Goal: Task Accomplishment & Management: Use online tool/utility

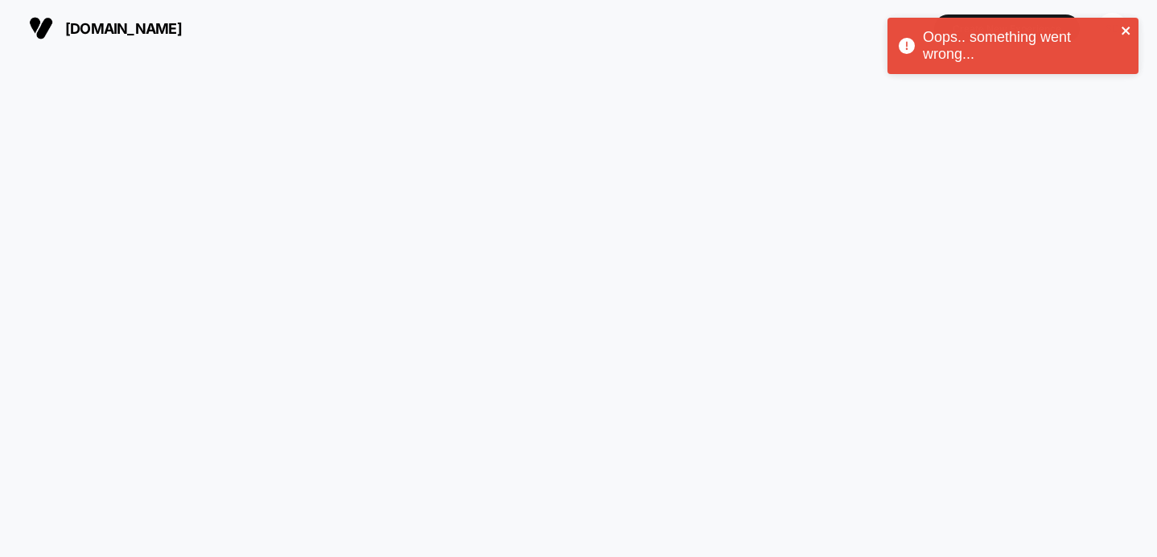
click at [1126, 27] on icon "close" at bounding box center [1126, 30] width 11 height 13
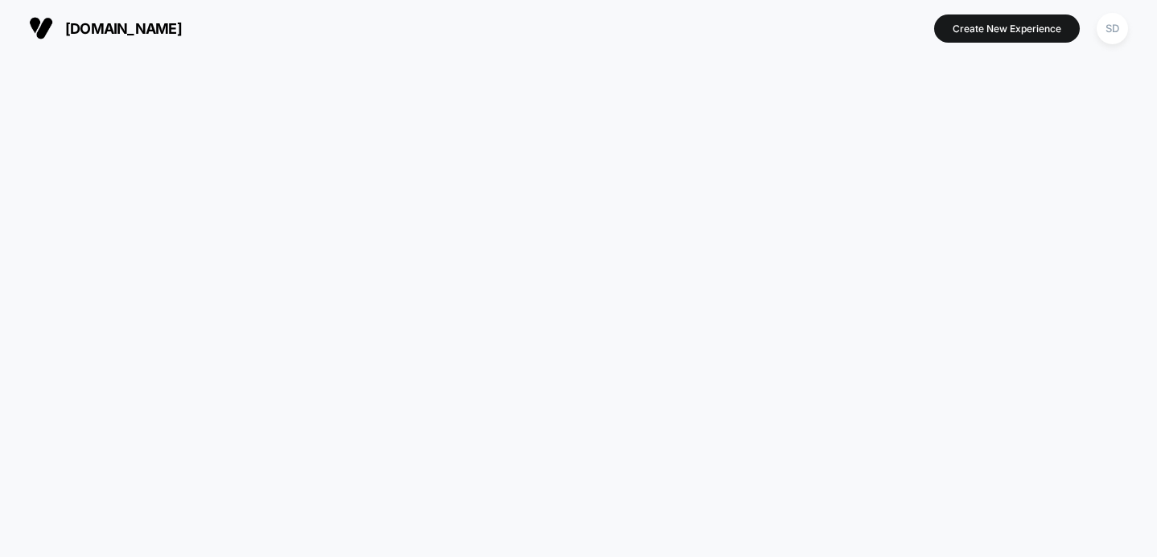
click at [147, 39] on button "[DOMAIN_NAME]" at bounding box center [105, 28] width 163 height 26
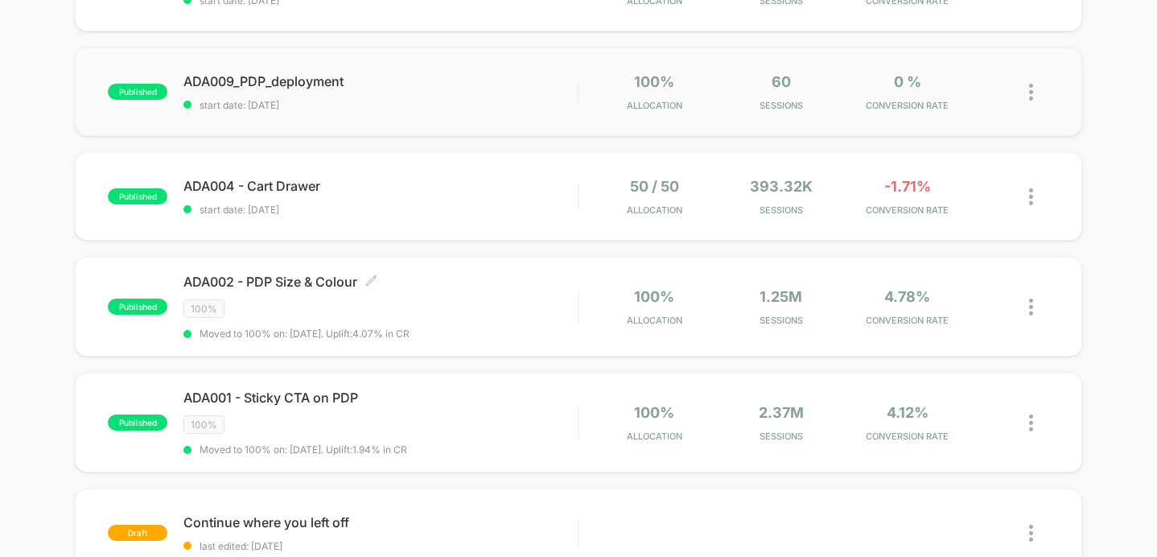
scroll to position [60, 0]
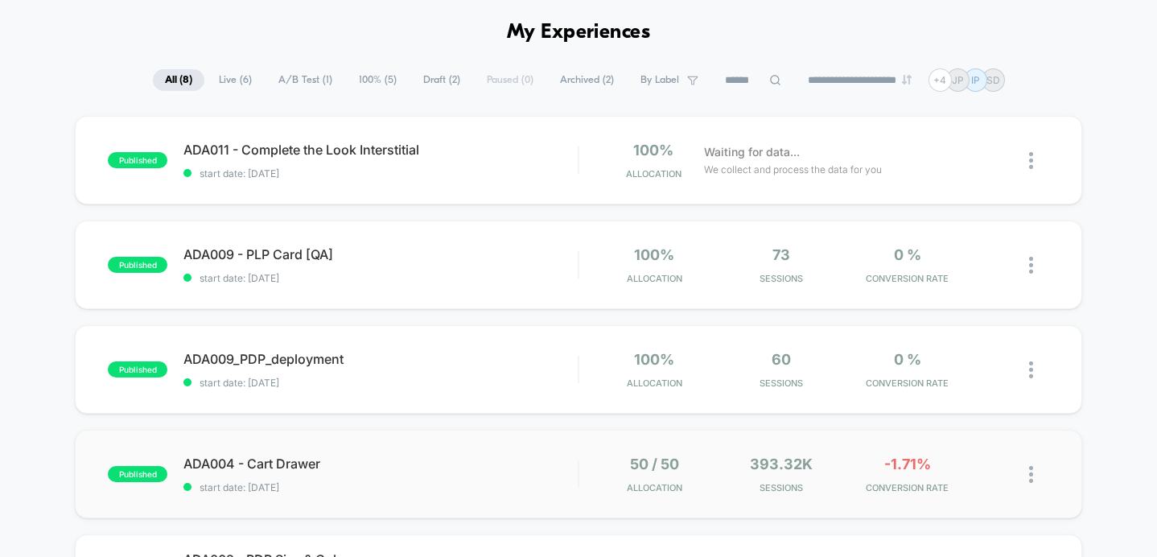
click at [737, 457] on div "393.32k Sessions" at bounding box center [781, 474] width 118 height 38
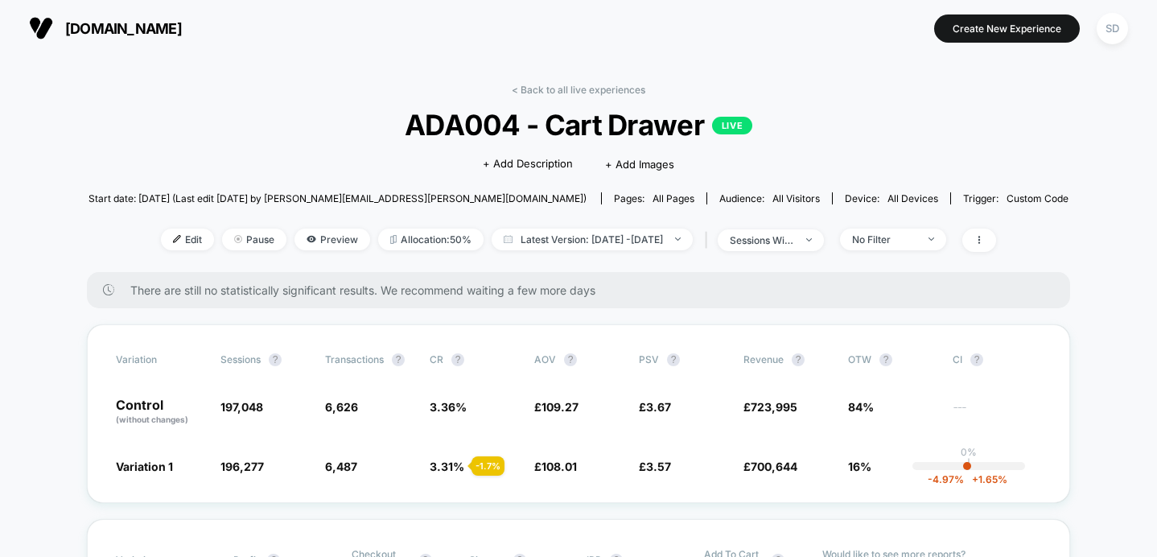
click at [408, 126] on span "ADA004 - Cart Drawer LIVE" at bounding box center [579, 125] width 882 height 34
drag, startPoint x: 408, startPoint y: 126, endPoint x: 492, endPoint y: 125, distance: 83.7
click at [492, 126] on span "ADA004 - Cart Drawer LIVE" at bounding box center [579, 125] width 882 height 34
click at [492, 125] on span "ADA004 - Cart Drawer LIVE" at bounding box center [579, 125] width 882 height 34
drag, startPoint x: 492, startPoint y: 125, endPoint x: 379, endPoint y: 122, distance: 112.7
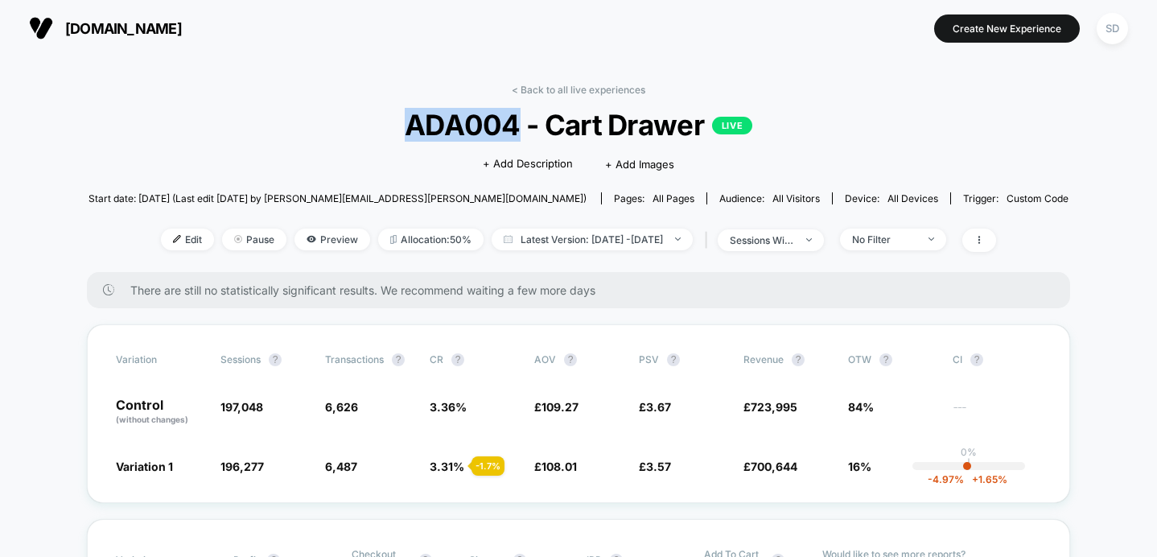
click at [379, 122] on span "ADA004 - Cart Drawer LIVE" at bounding box center [579, 125] width 882 height 34
drag, startPoint x: 379, startPoint y: 122, endPoint x: 508, endPoint y: 134, distance: 129.3
click at [509, 134] on span "ADA004 - Cart Drawer LIVE" at bounding box center [579, 125] width 882 height 34
click at [508, 134] on span "ADA004 - Cart Drawer LIVE" at bounding box center [579, 125] width 882 height 34
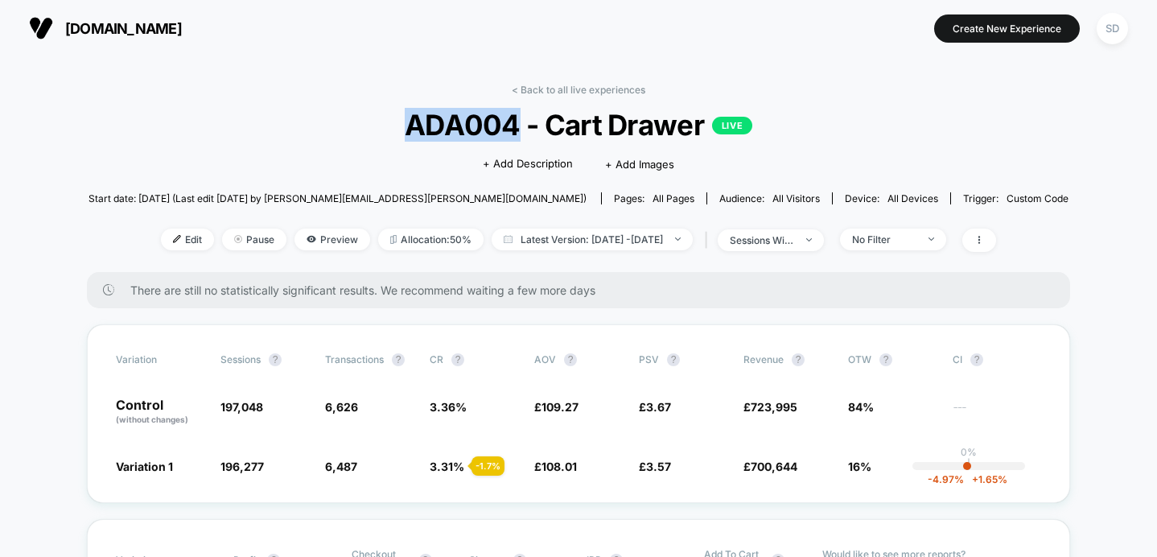
drag, startPoint x: 508, startPoint y: 134, endPoint x: 433, endPoint y: 134, distance: 74.8
click at [433, 134] on span "ADA004 - Cart Drawer LIVE" at bounding box center [579, 125] width 882 height 34
drag, startPoint x: 433, startPoint y: 134, endPoint x: 477, endPoint y: 134, distance: 44.3
click at [477, 134] on span "ADA004 - Cart Drawer LIVE" at bounding box center [579, 125] width 882 height 34
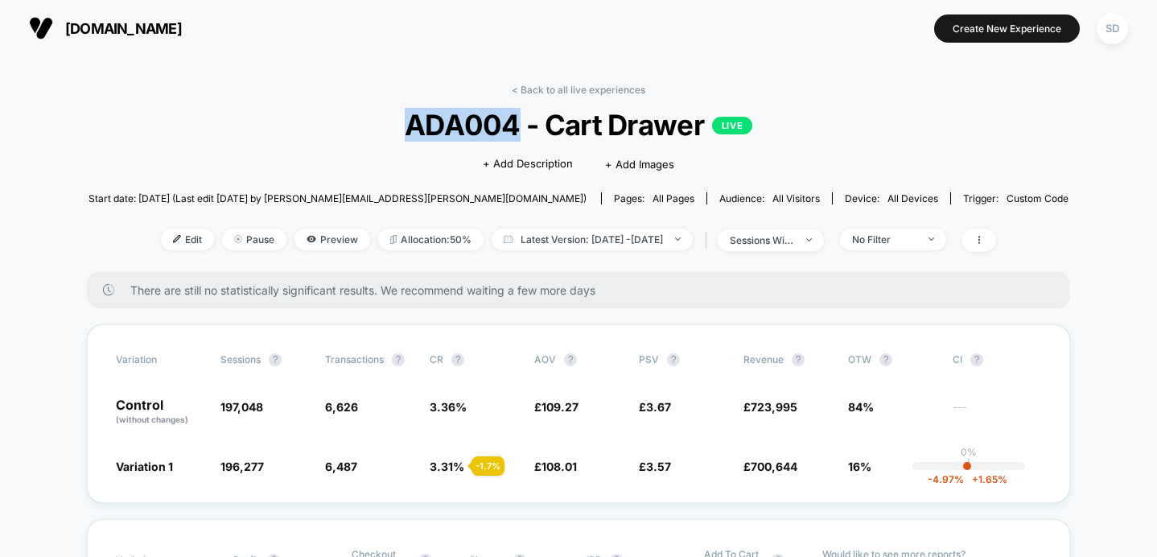
click at [477, 134] on span "ADA004 - Cart Drawer LIVE" at bounding box center [579, 125] width 882 height 34
drag, startPoint x: 477, startPoint y: 134, endPoint x: 455, endPoint y: 134, distance: 21.7
click at [455, 134] on span "ADA004 - Cart Drawer LIVE" at bounding box center [579, 125] width 882 height 34
click at [452, 134] on span "ADA004 - Cart Drawer LIVE" at bounding box center [579, 125] width 882 height 34
drag, startPoint x: 452, startPoint y: 134, endPoint x: 493, endPoint y: 134, distance: 41.0
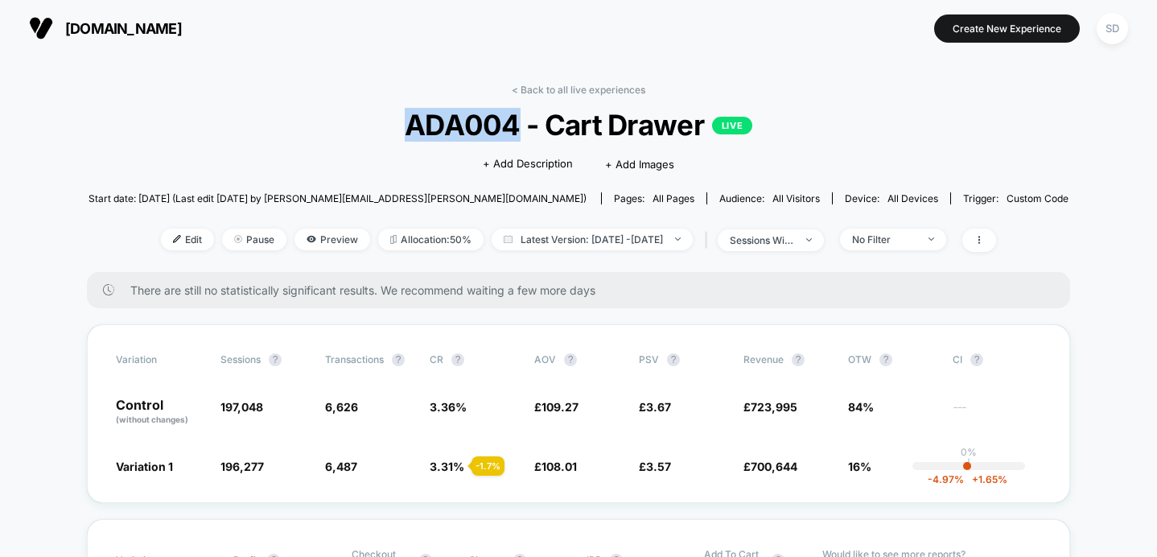
click at [493, 134] on span "ADA004 - Cart Drawer LIVE" at bounding box center [579, 125] width 882 height 34
click at [492, 134] on span "ADA004 - Cart Drawer LIVE" at bounding box center [579, 125] width 882 height 34
click at [323, 90] on div "< Back to all live experiences ADA004 - Cart Drawer LIVE Click to edit experien…" at bounding box center [579, 178] width 980 height 188
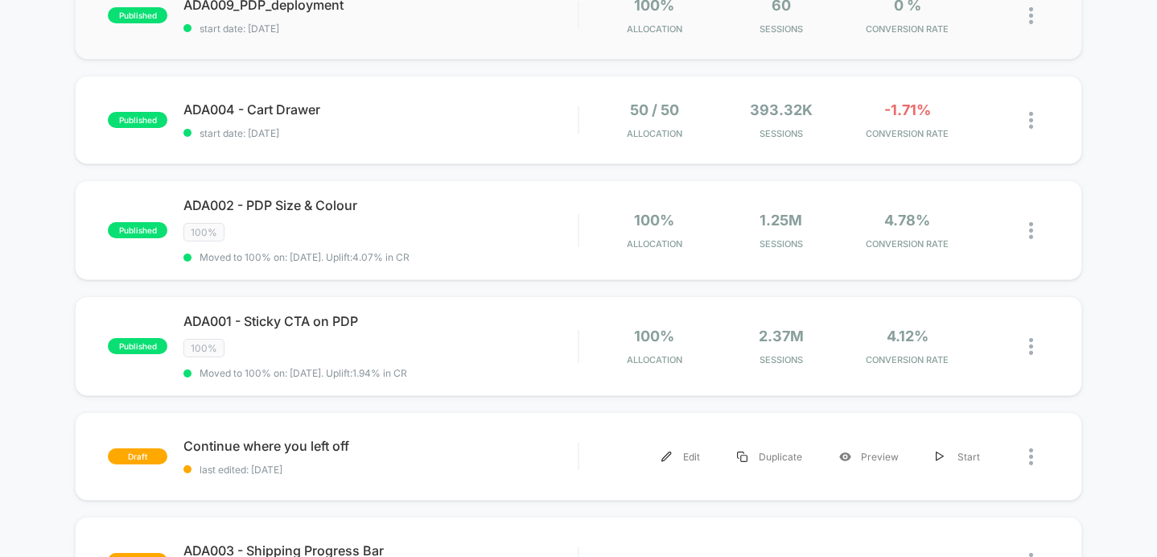
scroll to position [267, 0]
